Goal: Information Seeking & Learning: Learn about a topic

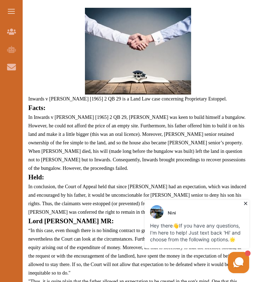
scroll to position [307, 0]
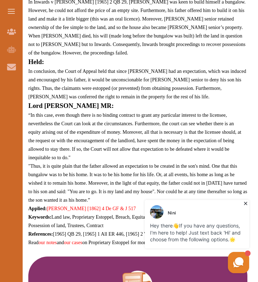
click at [179, 111] on p "“In this case, even though there is no binding contract to grant any particular…" at bounding box center [137, 136] width 219 height 51
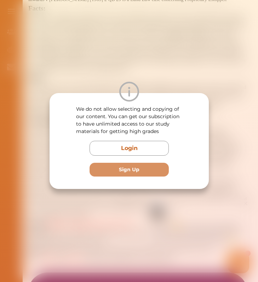
scroll to position [398, 0]
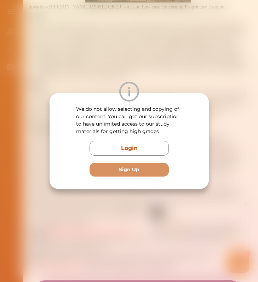
click at [195, 65] on div "We do not allow selecting and copying of our content. You can get our subscript…" at bounding box center [129, 141] width 258 height 282
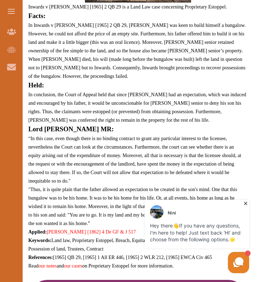
scroll to position [394, 0]
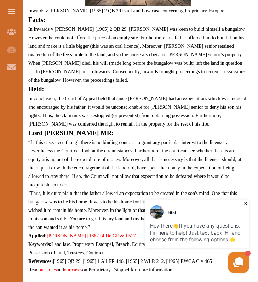
click at [171, 62] on span "In Inwards v Baker [1965] 2 QB 29, Baker junior was keen to build himself a bun…" at bounding box center [136, 55] width 217 height 56
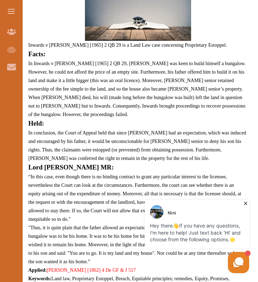
scroll to position [356, 0]
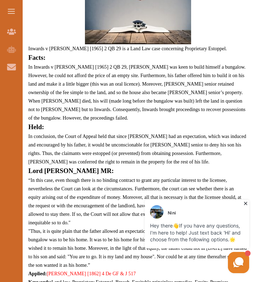
click at [242, 202] on icon at bounding box center [245, 203] width 7 height 7
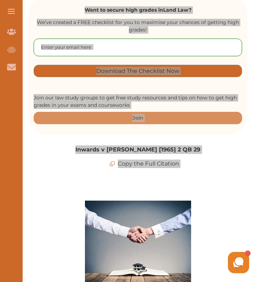
scroll to position [0, 0]
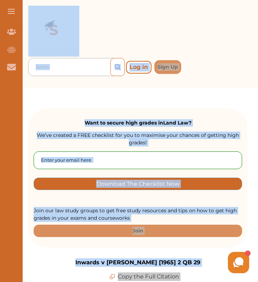
click at [56, 71] on div at bounding box center [78, 67] width 85 height 10
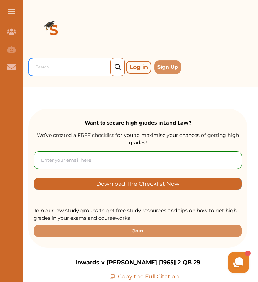
click at [56, 71] on div at bounding box center [78, 67] width 85 height 10
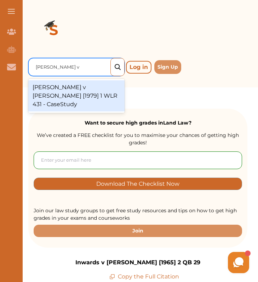
type input "pascoe v Turner"
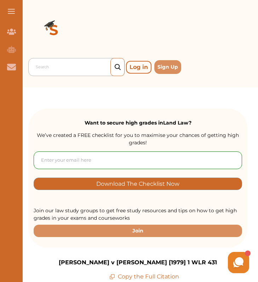
click at [73, 65] on div at bounding box center [78, 67] width 85 height 10
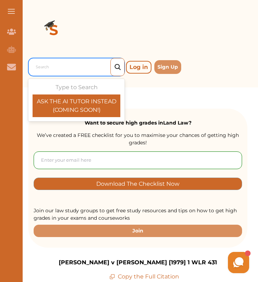
paste input "Thorner v Major [2009] 1 WLR 776"
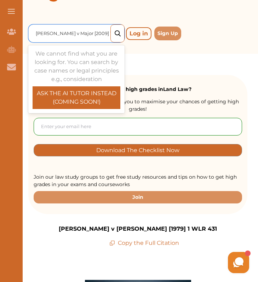
scroll to position [32, 0]
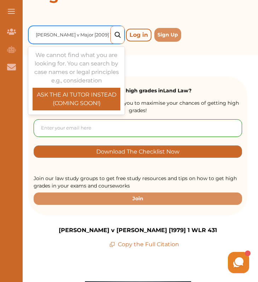
click at [95, 36] on input "Thorner v Major [2009] 1 WLR 776" at bounding box center [84, 35] width 96 height 8
drag, startPoint x: 72, startPoint y: 35, endPoint x: 144, endPoint y: 39, distance: 71.6
click at [144, 39] on div "Use Up and Down to choose options, press Enter to select the currently focused …" at bounding box center [137, 34] width 219 height 21
type input "Thorner v Major"
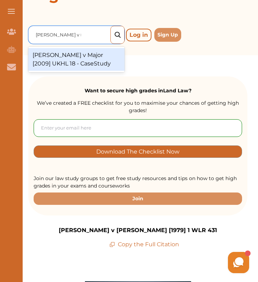
click at [86, 59] on div "Thorner v Major [2009] UKHL 18 - CaseStudy" at bounding box center [76, 59] width 96 height 23
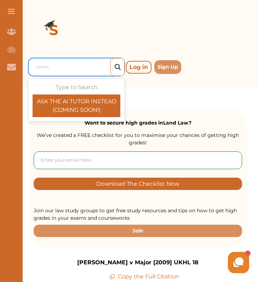
click at [75, 69] on div at bounding box center [78, 67] width 85 height 10
paste input "Guest v Guest [2022"
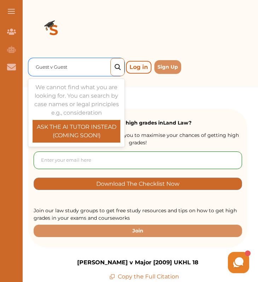
type input "Guest v Guest"
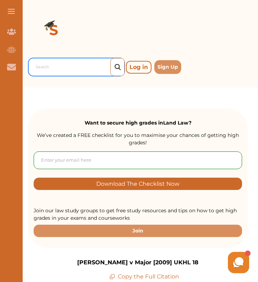
paste input "Gillett v Holt [2001]"
type input "Gillett v Holt [2001]"
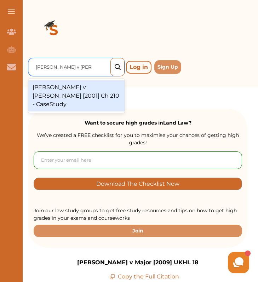
click at [70, 91] on div "Gillett v Holt [2001] Ch 210 - CaseStudy" at bounding box center [76, 95] width 96 height 31
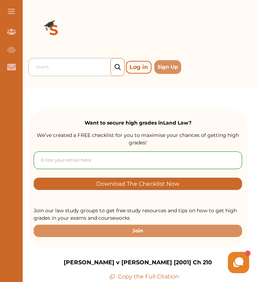
click at [65, 67] on div at bounding box center [78, 67] width 85 height 10
paste input "Jennings v Rice [2003]"
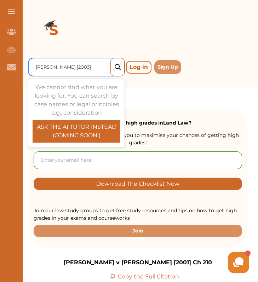
type input "Jennings v Rice [2003]"
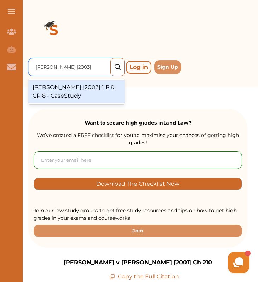
click at [98, 89] on div "Jennings v Rice [2003] 1 P & CR 8 - CaseStudy" at bounding box center [76, 91] width 96 height 23
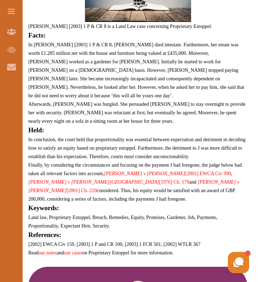
scroll to position [378, 0]
